Goal: Navigation & Orientation: Go to known website

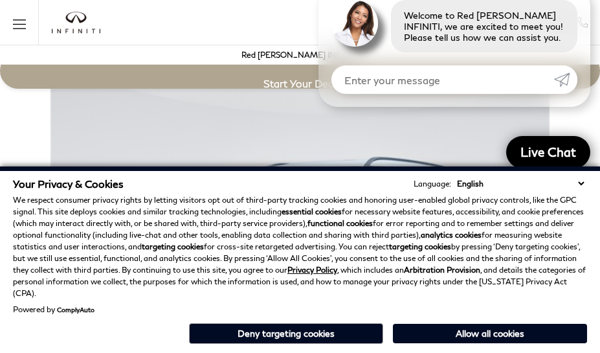
scroll to position [2267, 0]
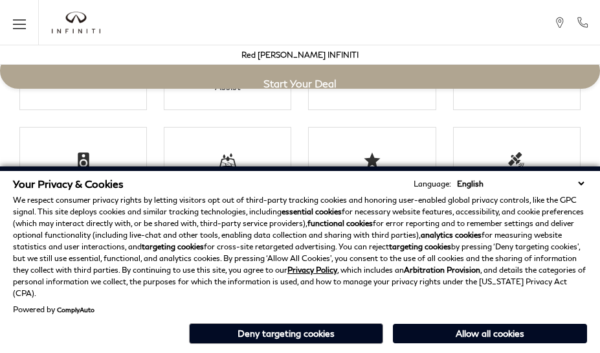
scroll to position [2267, 0]
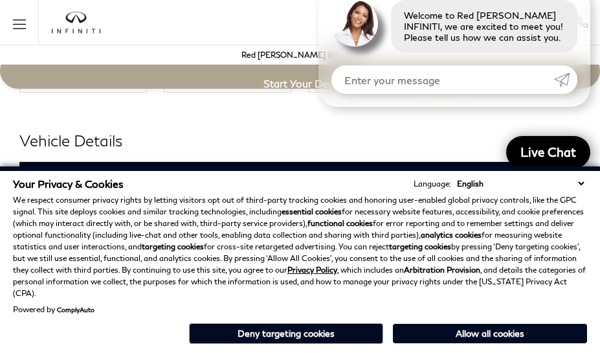
scroll to position [2347, 0]
